Goal: Transaction & Acquisition: Purchase product/service

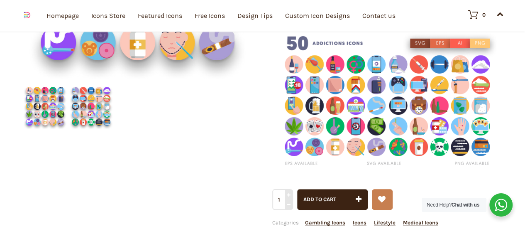
scroll to position [321, 0]
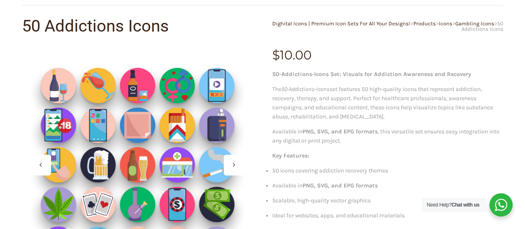
scroll to position [265, 0]
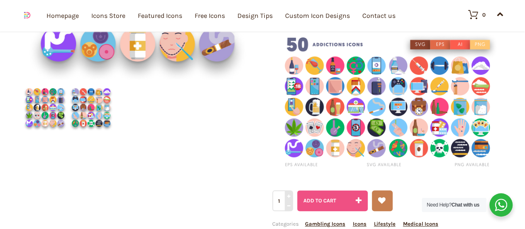
click at [332, 200] on span "Add to cart" at bounding box center [320, 200] width 33 height 6
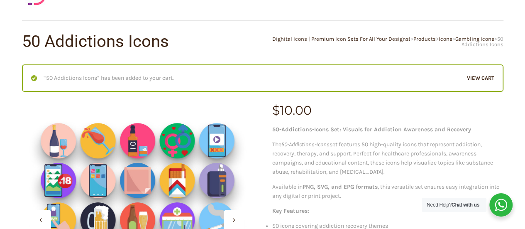
scroll to position [32, 0]
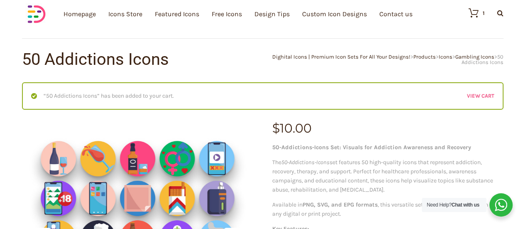
click at [480, 91] on link "View cart" at bounding box center [480, 95] width 27 height 9
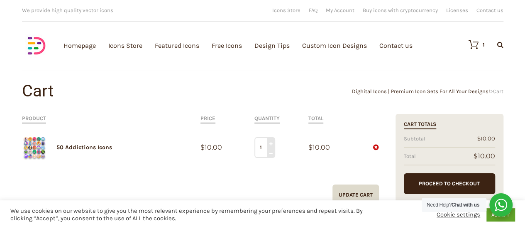
click at [470, 204] on strong "Chat with us" at bounding box center [466, 205] width 28 height 6
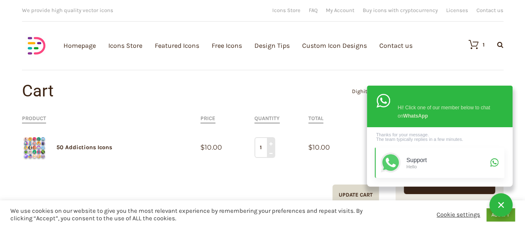
click at [387, 164] on icon at bounding box center [391, 162] width 17 height 17
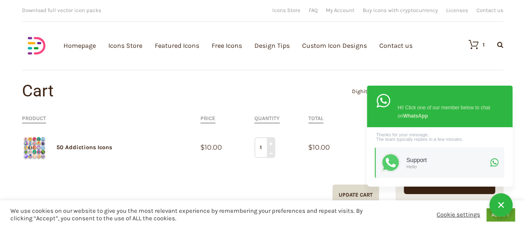
click at [502, 205] on div at bounding box center [501, 204] width 23 height 23
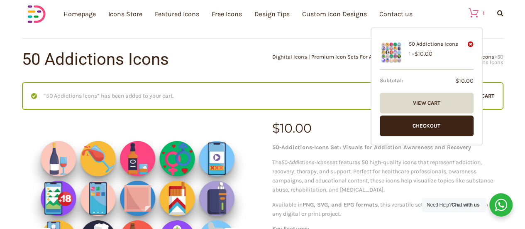
click at [476, 8] on icon at bounding box center [470, 13] width 18 height 10
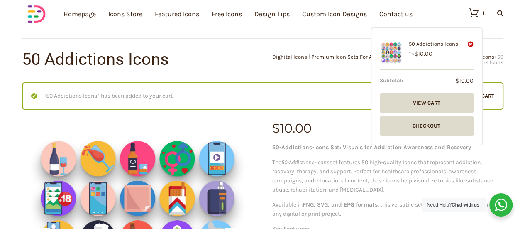
click at [400, 122] on link "Checkout" at bounding box center [427, 125] width 94 height 21
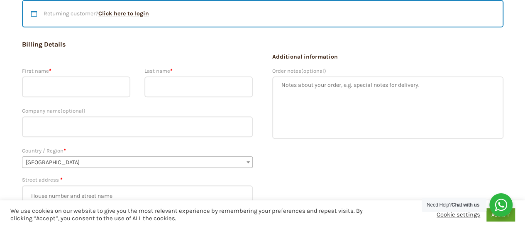
scroll to position [118, 0]
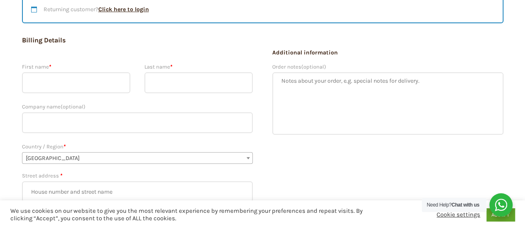
click at [106, 86] on input "First name *" at bounding box center [76, 82] width 109 height 21
type input "Brenda"
type input "O'Keeffe"
type input "6 Doonbeirne Green"
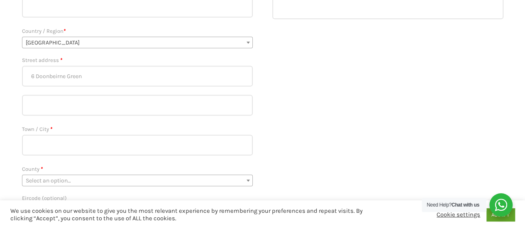
scroll to position [235, 0]
click at [145, 147] on input "Town / City *" at bounding box center [137, 143] width 231 height 21
type input "Ballingarry"
click at [105, 174] on span "Select an option…" at bounding box center [137, 180] width 231 height 12
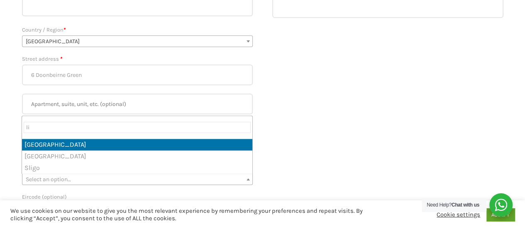
type input "li"
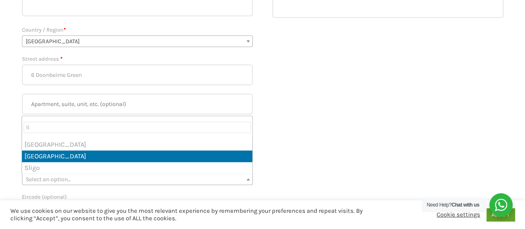
select select "LK"
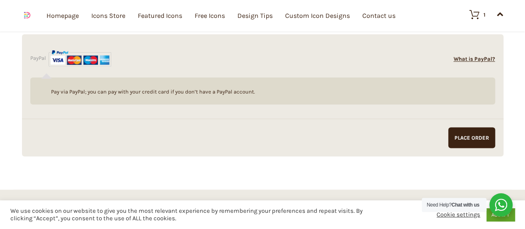
scroll to position [702, 0]
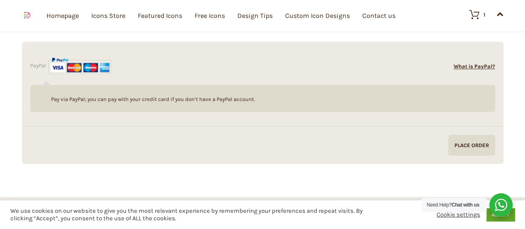
click at [462, 141] on input "Proceed to PayPal" at bounding box center [472, 145] width 47 height 21
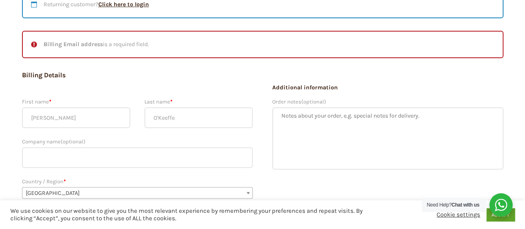
scroll to position [112, 0]
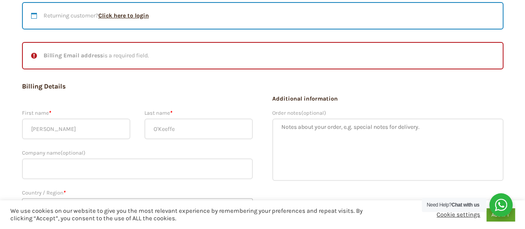
click at [231, 54] on li "Billing Email address is a required field." at bounding box center [263, 55] width 464 height 9
click at [148, 57] on li "Billing Email address is a required field." at bounding box center [263, 55] width 464 height 9
click at [47, 53] on strong "Billing Email address" at bounding box center [73, 55] width 59 height 7
click at [93, 55] on strong "Billing Email address" at bounding box center [73, 55] width 59 height 7
click at [32, 55] on ul "Billing Email address is a required field." at bounding box center [263, 55] width 482 height 27
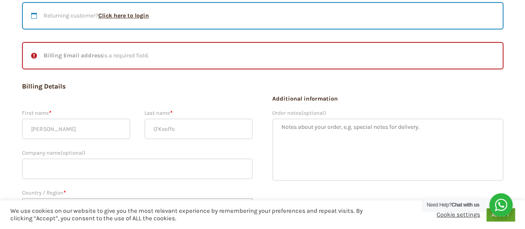
click at [96, 52] on li "Billing Email address is a required field." at bounding box center [263, 55] width 464 height 9
click at [169, 54] on li "Billing Email address is a required field." at bounding box center [263, 55] width 464 height 9
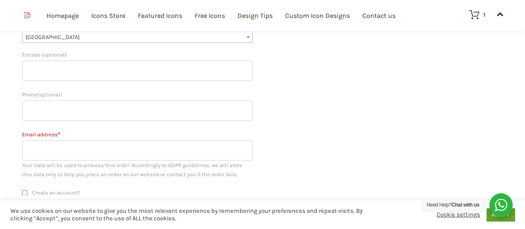
scroll to position [423, 0]
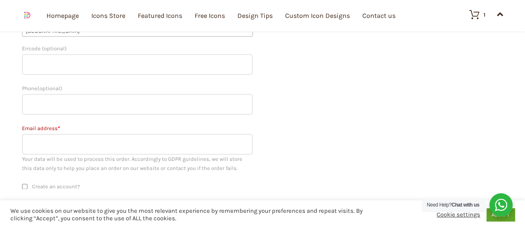
click at [134, 143] on input "Email address *" at bounding box center [137, 144] width 231 height 21
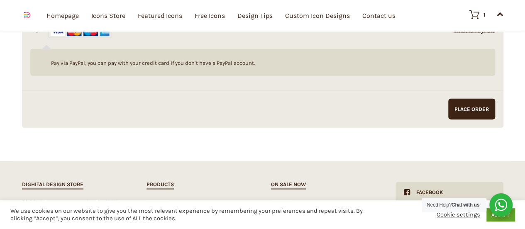
scroll to position [783, 0]
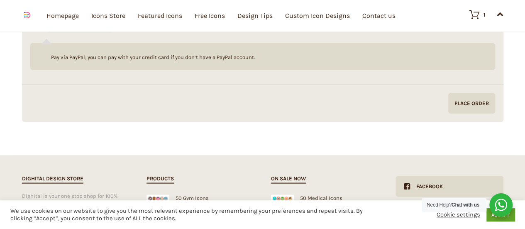
type input "brenda.okeeffe@yahoo.com"
click at [473, 101] on input "Proceed to PayPal" at bounding box center [472, 103] width 47 height 21
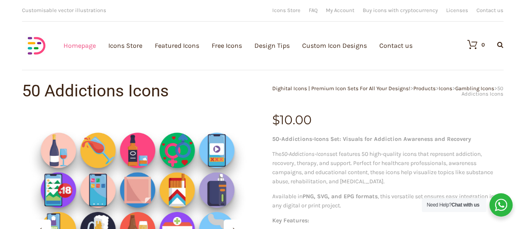
click at [77, 44] on link "Homepage" at bounding box center [80, 45] width 32 height 91
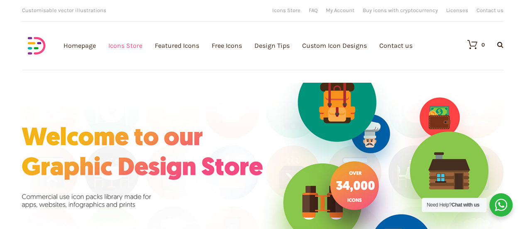
click at [136, 45] on link "Icons Store" at bounding box center [125, 45] width 34 height 91
